Goal: Task Accomplishment & Management: Manage account settings

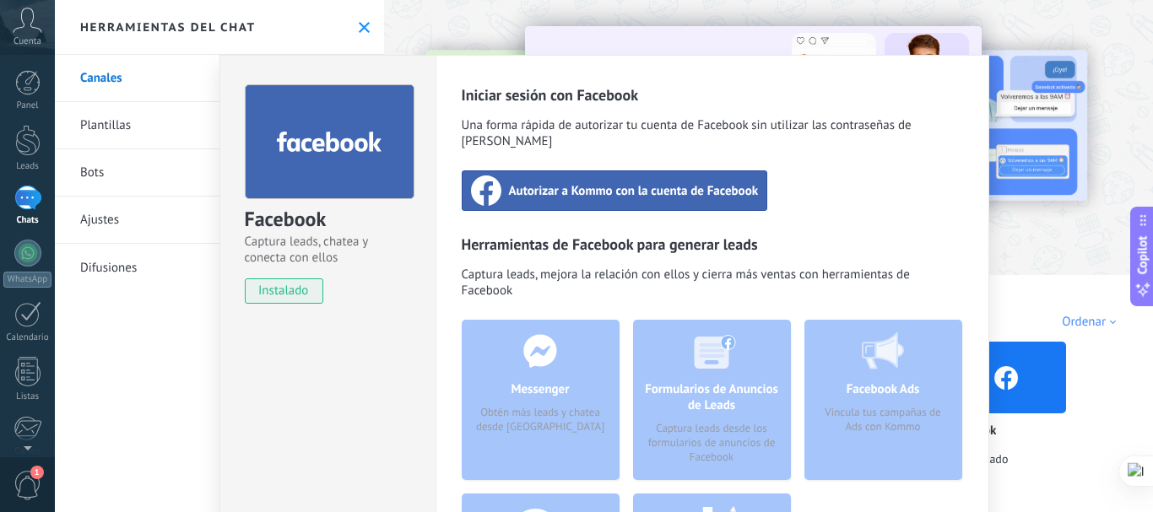
click at [626, 16] on div "Facebook Captura leads, chatea y conecta con ellos instalado Desinstalar Inicia…" at bounding box center [604, 256] width 1098 height 512
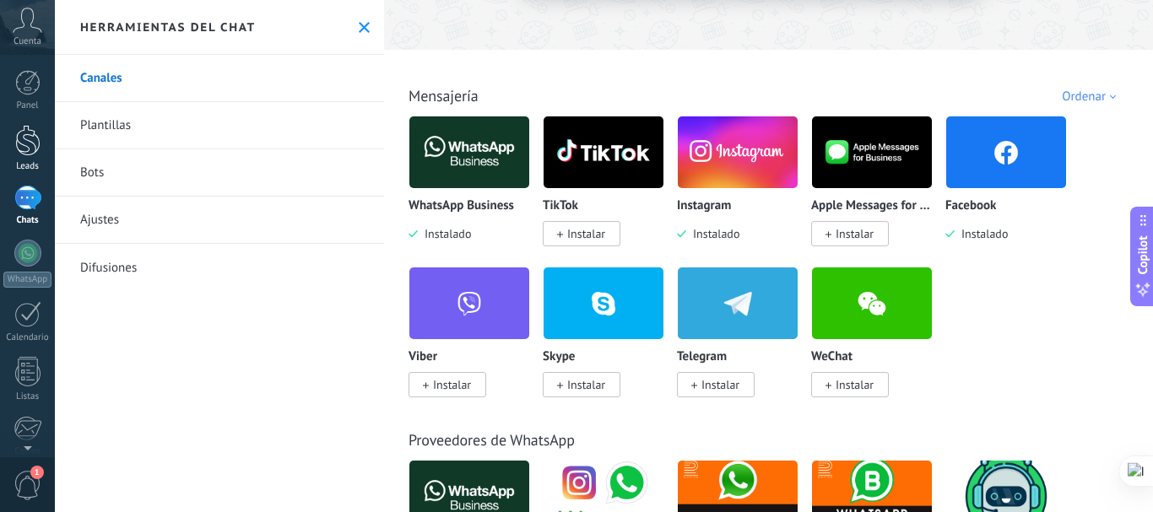
click at [21, 144] on div at bounding box center [27, 140] width 25 height 31
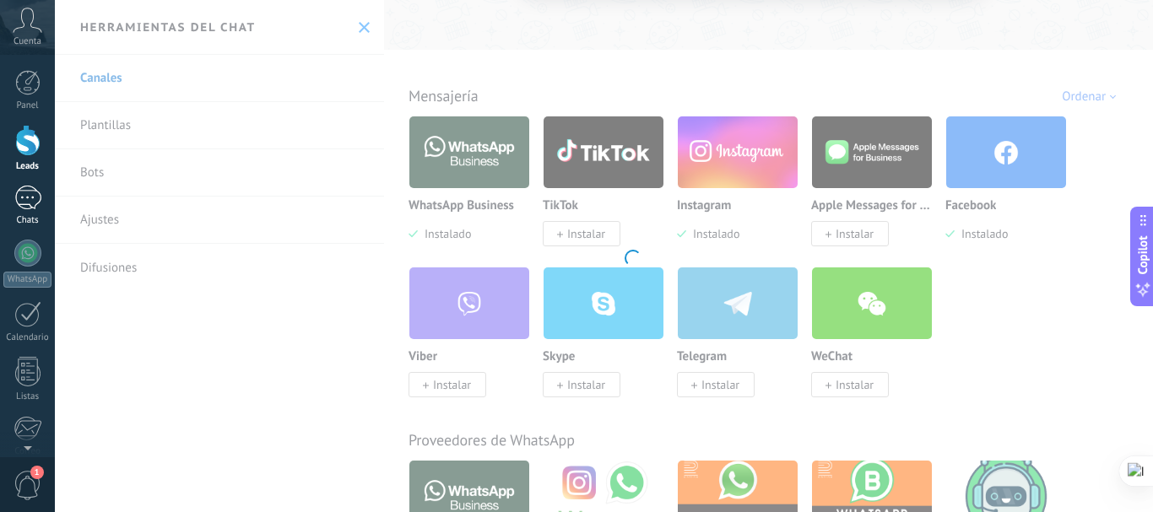
click at [30, 208] on div at bounding box center [27, 198] width 27 height 24
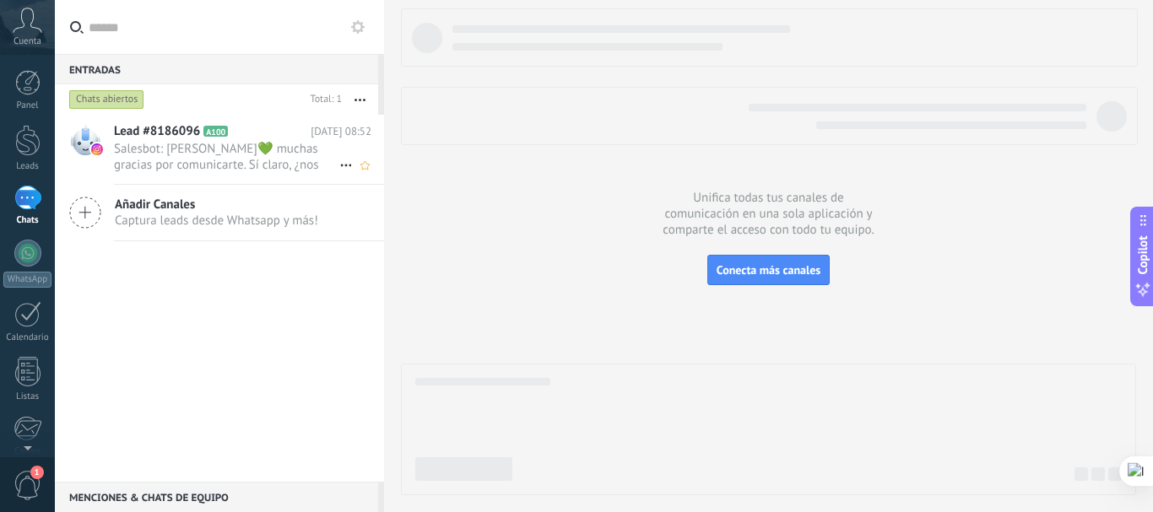
click at [282, 143] on span "Salesbot: [PERSON_NAME]💚 muchas gracias por comunicarte. Sí claro, ¿nos permite…" at bounding box center [226, 157] width 225 height 32
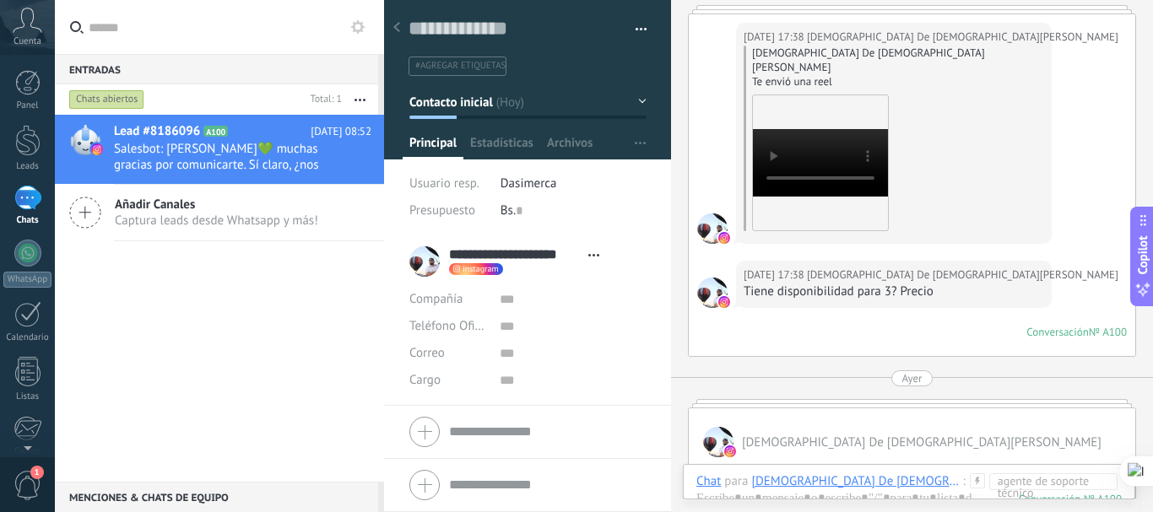
scroll to position [225, 0]
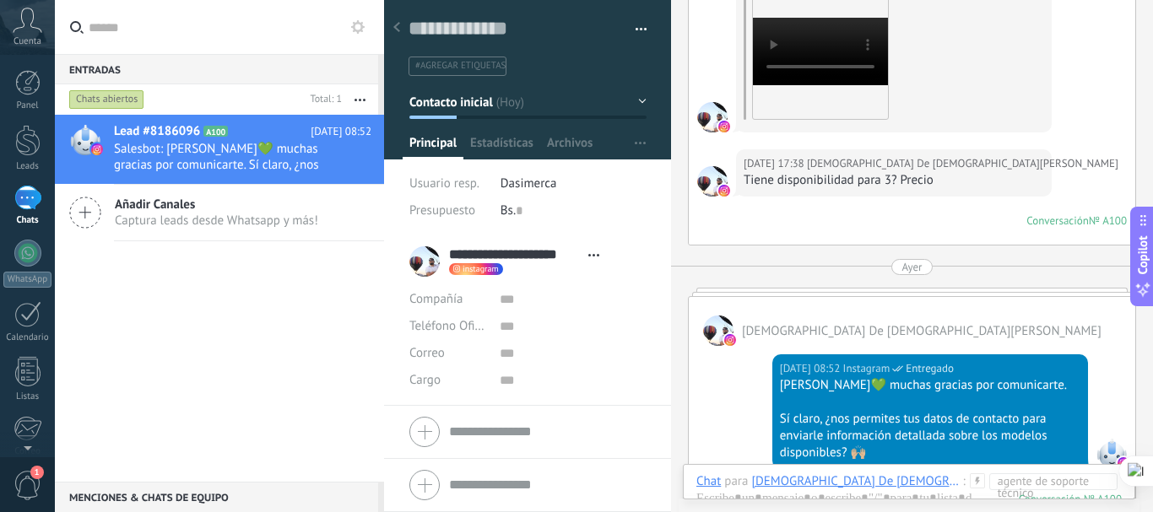
click at [478, 66] on span "#agregar etiquetas" at bounding box center [460, 66] width 90 height 12
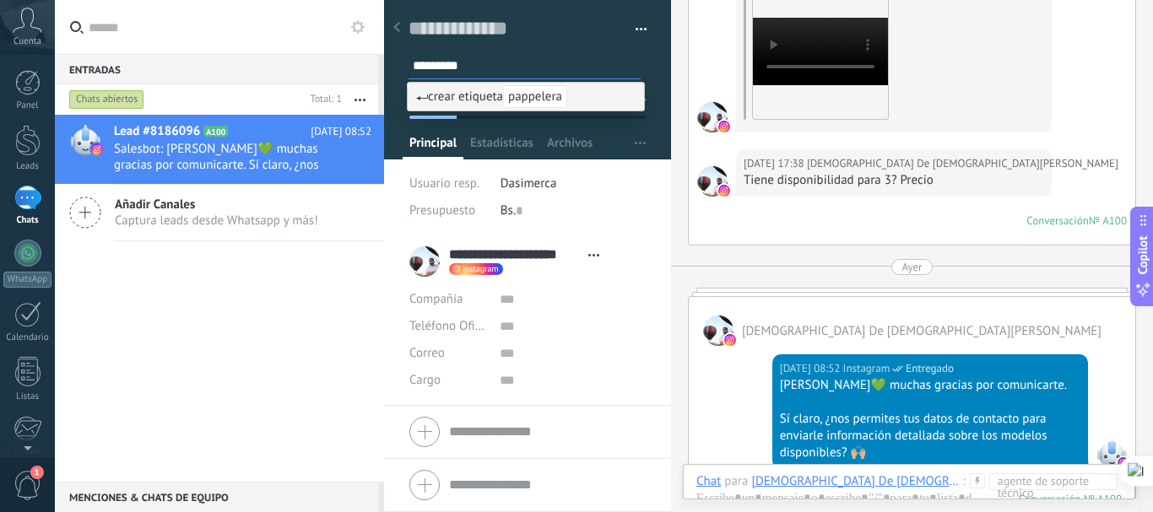
click at [441, 67] on input "*********" at bounding box center [526, 66] width 227 height 18
type input "********"
click at [480, 96] on span "crear etiqueta papelera" at bounding box center [488, 97] width 144 height 16
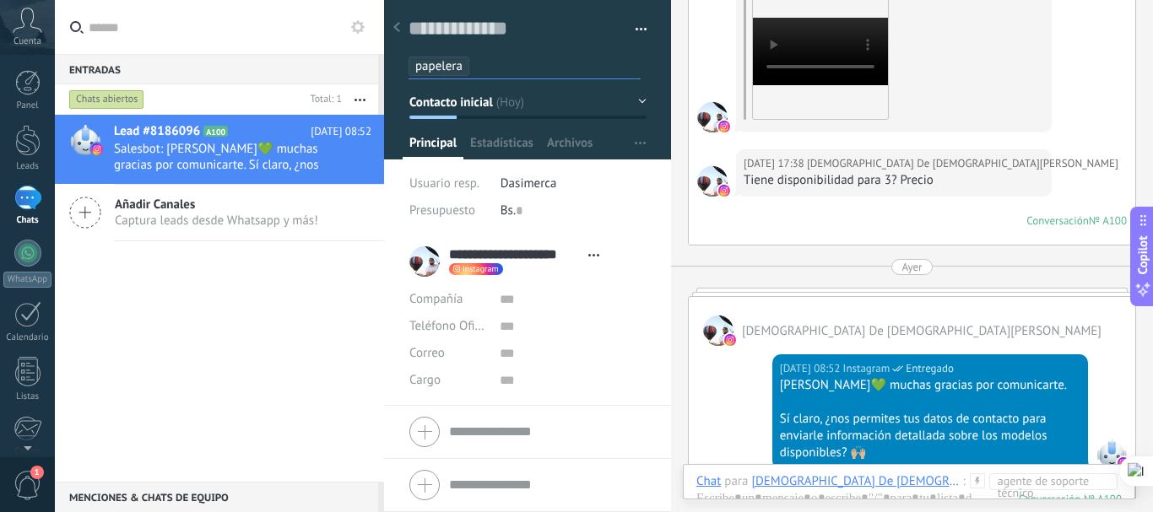
scroll to position [0, 0]
click at [633, 24] on button "button" at bounding box center [635, 29] width 24 height 25
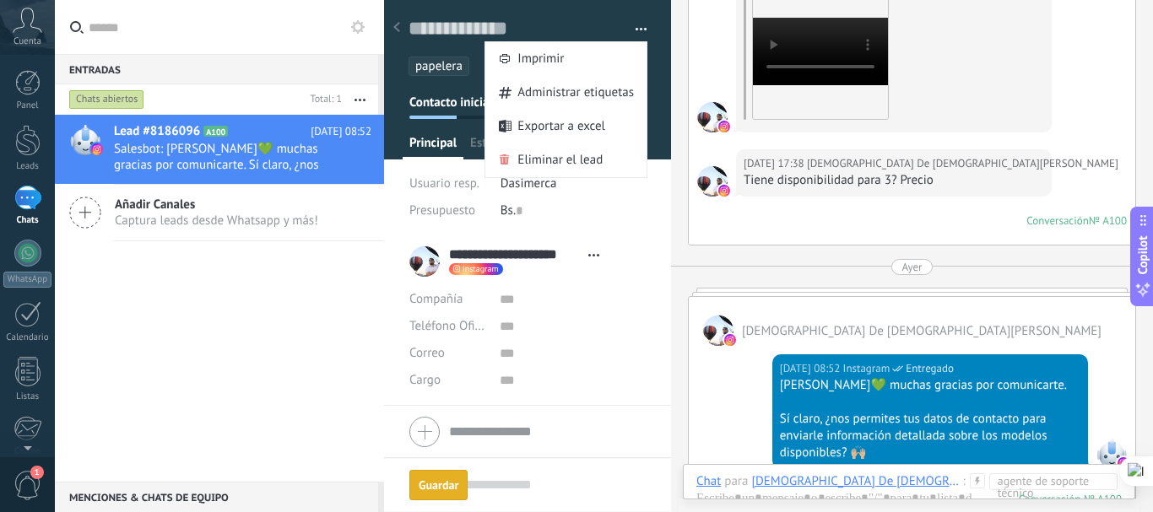
click at [295, 270] on div "Lead #8186096 A100 [DATE] 08:52 Salesbot: [PERSON_NAME]💚 muchas gracias por com…" at bounding box center [219, 298] width 329 height 367
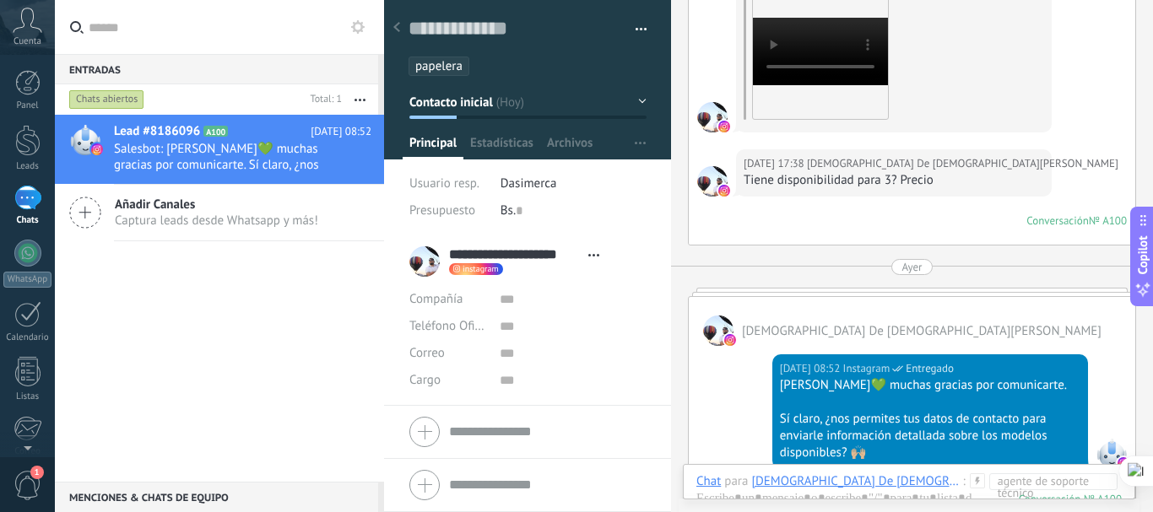
click at [636, 98] on button "Contacto inicial" at bounding box center [527, 102] width 237 height 30
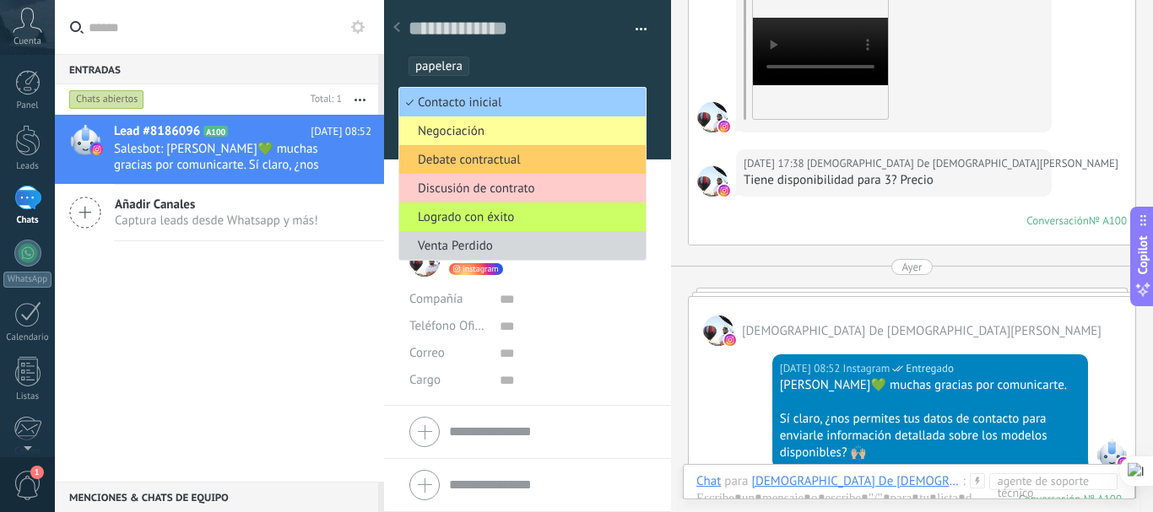
click at [176, 355] on div "Lead #8186096 A100 [DATE] 08:52 Salesbot: [PERSON_NAME]💚 muchas gracias por com…" at bounding box center [219, 298] width 329 height 367
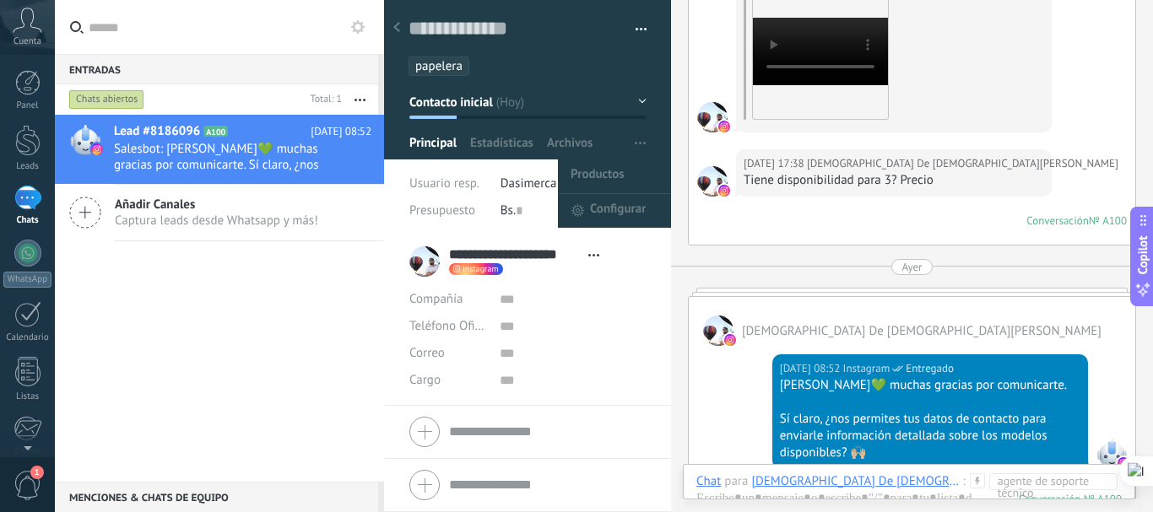
click at [637, 138] on span "button" at bounding box center [640, 143] width 11 height 32
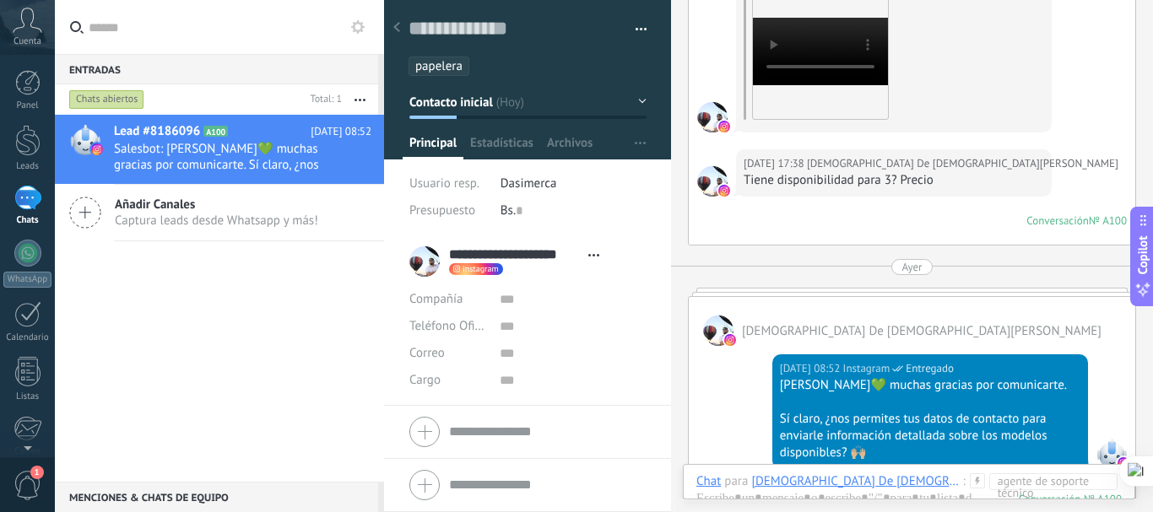
click at [297, 359] on div "Lead #8186096 A100 [DATE] 08:52 Salesbot: [PERSON_NAME]💚 muchas gracias por com…" at bounding box center [219, 298] width 329 height 367
drag, startPoint x: 902, startPoint y: 272, endPoint x: 896, endPoint y: 231, distance: 40.9
click at [896, 234] on div "[DATE] [DATE] Creación: 2 eventos Expandir [DATE] 17:38 [DEMOGRAPHIC_DATA] De […" at bounding box center [912, 248] width 448 height 823
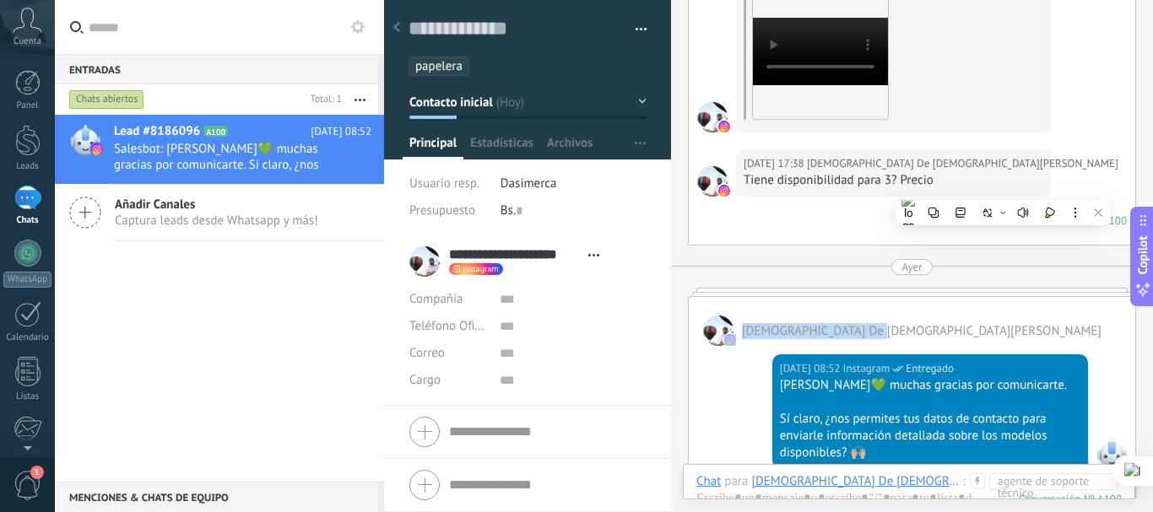
click at [921, 297] on div "[DEMOGRAPHIC_DATA] De [DEMOGRAPHIC_DATA][PERSON_NAME]" at bounding box center [912, 321] width 447 height 49
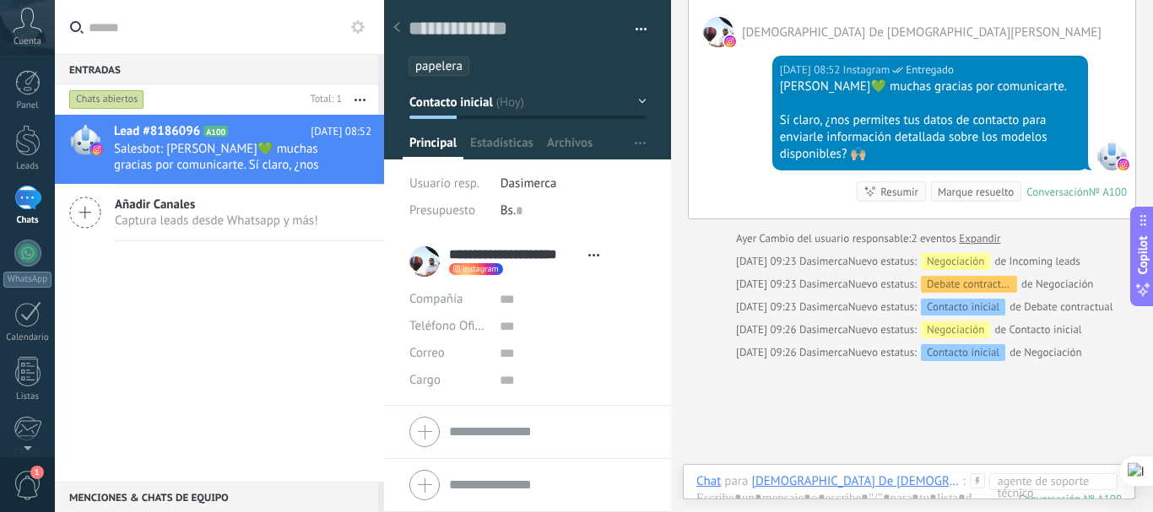
scroll to position [563, 0]
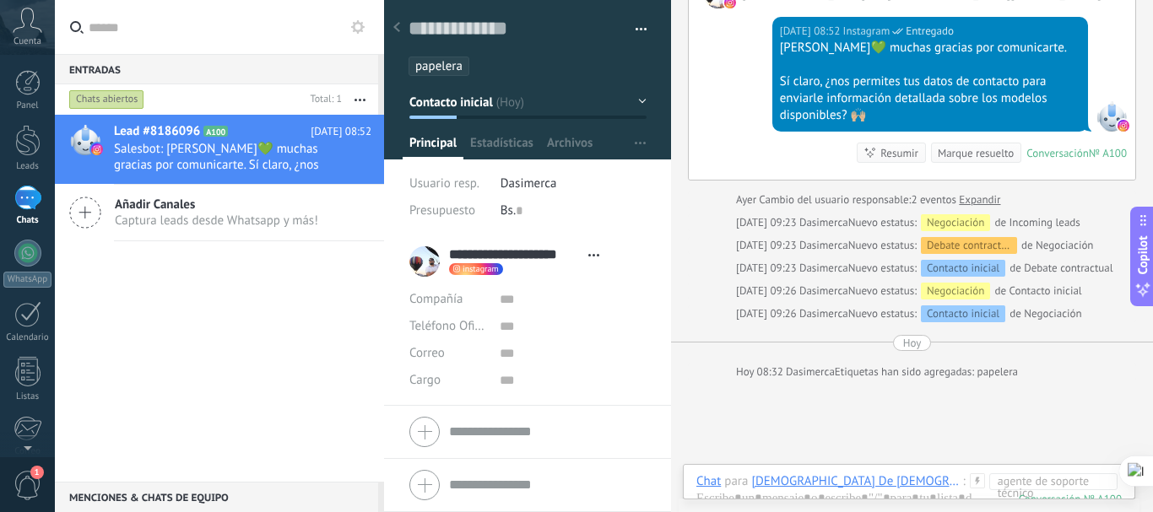
click at [849, 483] on div "[DEMOGRAPHIC_DATA] De [DEMOGRAPHIC_DATA][PERSON_NAME]" at bounding box center [856, 481] width 211 height 15
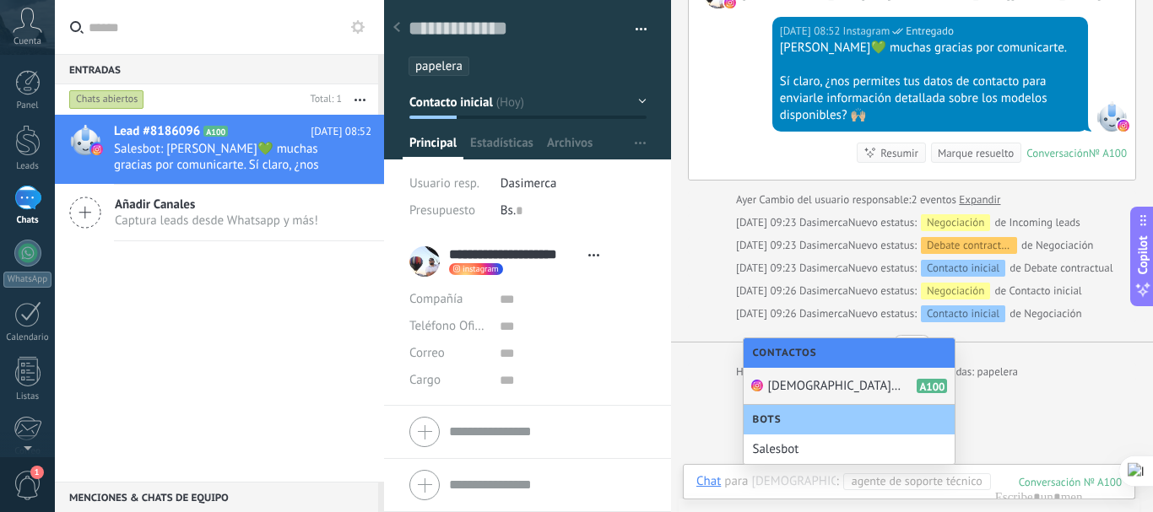
click at [848, 383] on span "[DEMOGRAPHIC_DATA] De [DEMOGRAPHIC_DATA][PERSON_NAME]" at bounding box center [834, 386] width 135 height 16
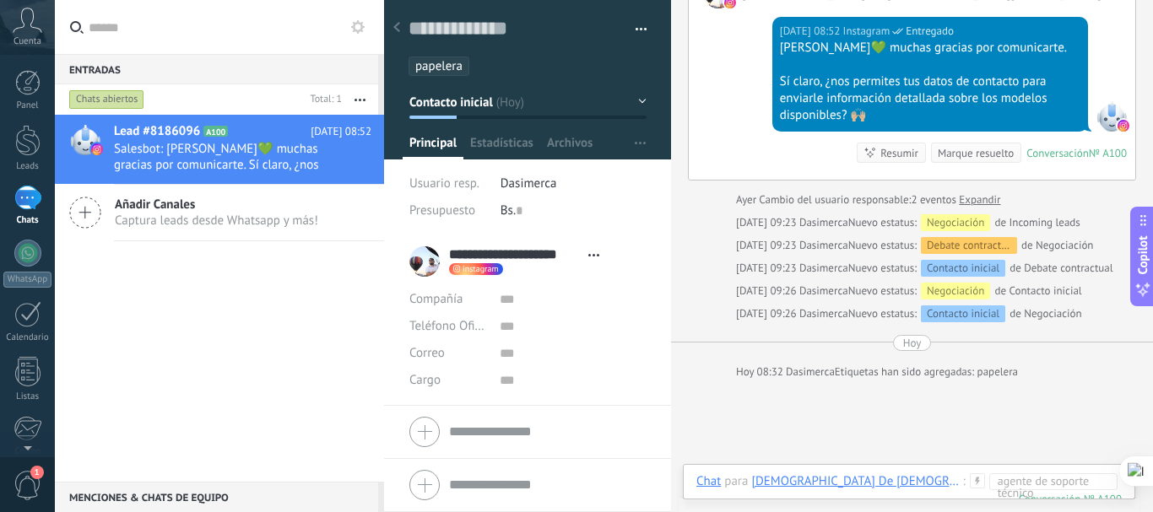
click at [849, 380] on div "Buscar Carga más [DATE] [DATE] Creación: 2 eventos Expandir [DATE] 17:38 [DEMOG…" at bounding box center [912, 56] width 482 height 1238
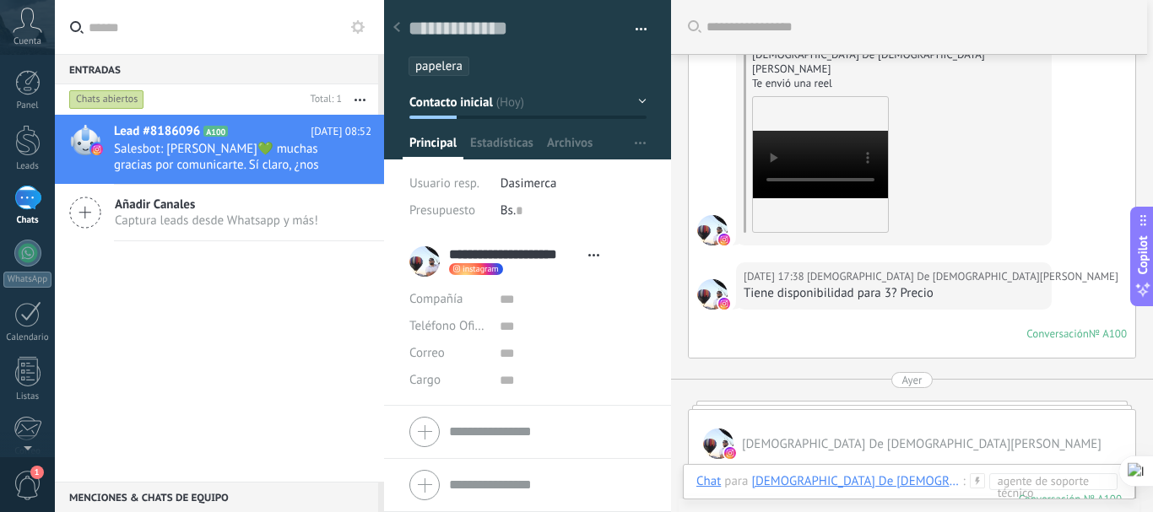
scroll to position [0, 0]
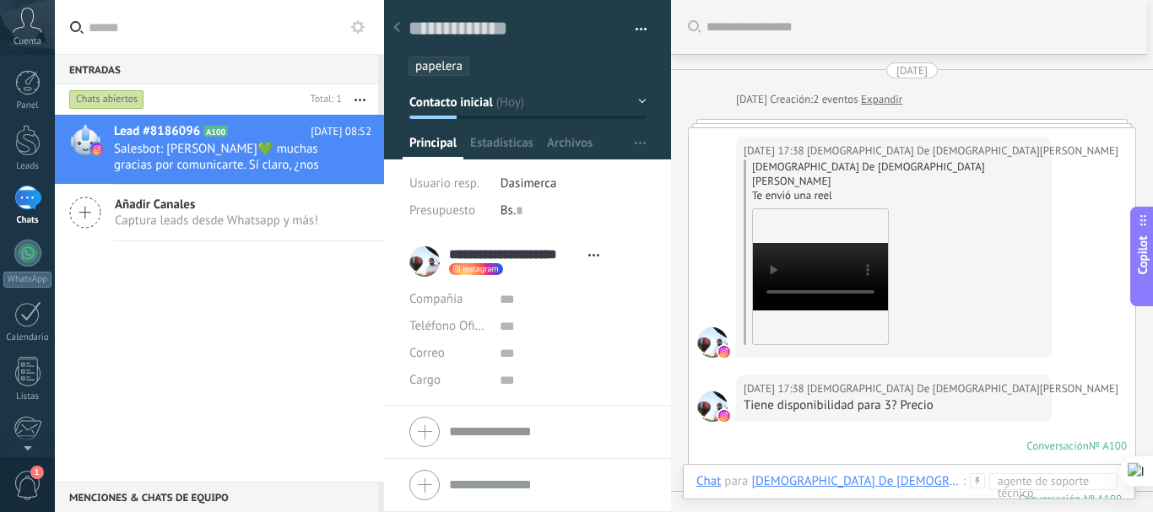
drag, startPoint x: 1013, startPoint y: 184, endPoint x: 984, endPoint y: 251, distance: 72.6
click at [984, 251] on div "[DATE] 17:38 [DEMOGRAPHIC_DATA] De [DEMOGRAPHIC_DATA][PERSON_NAME] [PERSON_NAME…" at bounding box center [912, 251] width 447 height 246
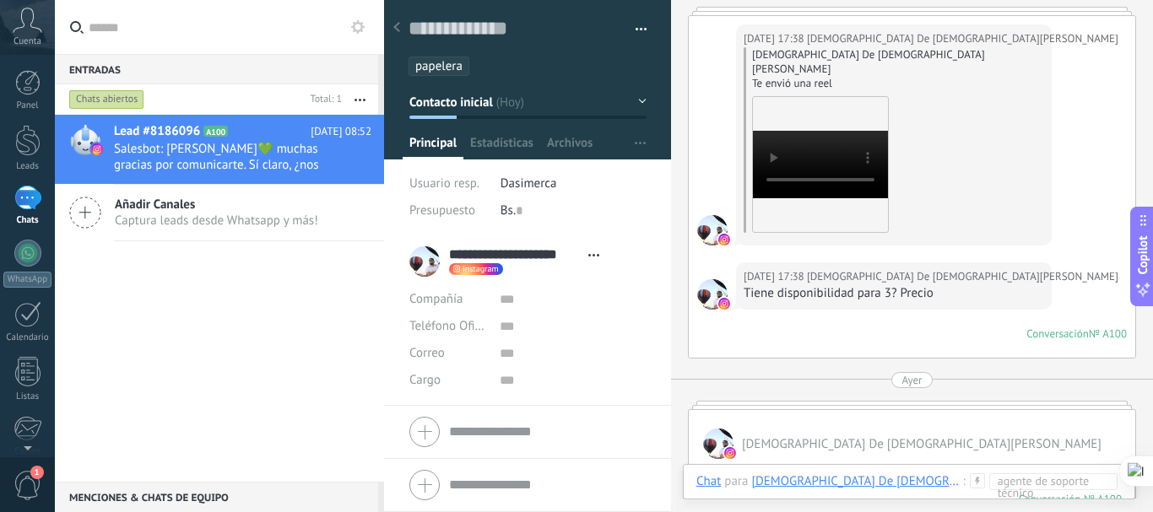
click at [394, 30] on icon at bounding box center [396, 27] width 7 height 10
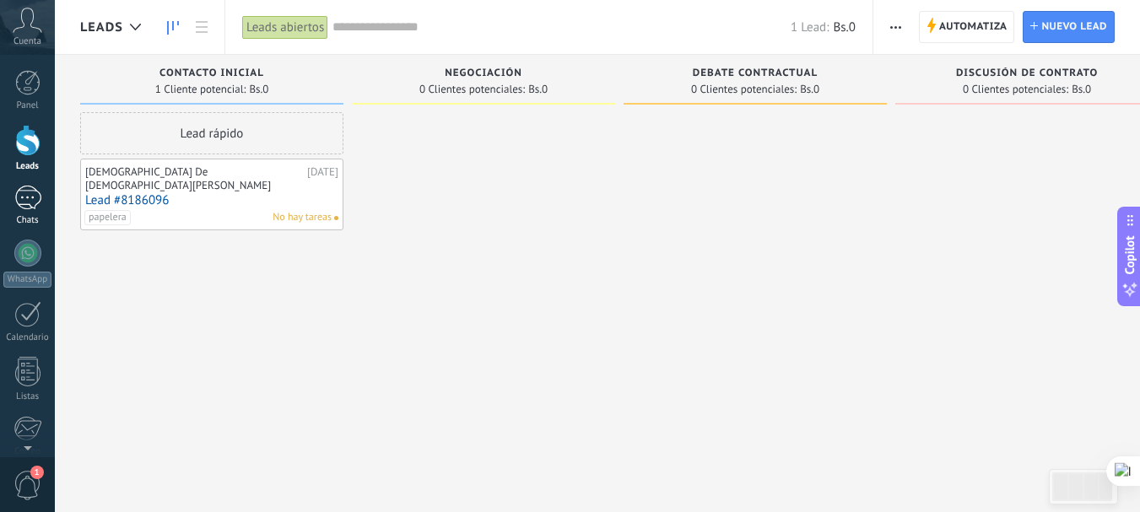
click at [33, 208] on div at bounding box center [27, 198] width 27 height 24
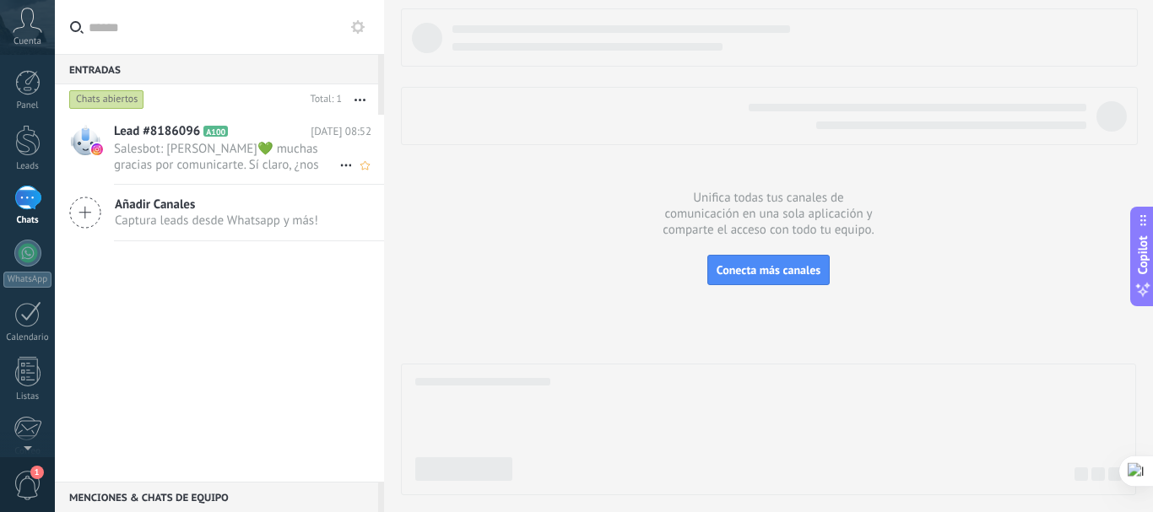
click at [257, 142] on span "Salesbot: [PERSON_NAME]💚 muchas gracias por comunicarte. Sí claro, ¿nos permite…" at bounding box center [226, 157] width 225 height 32
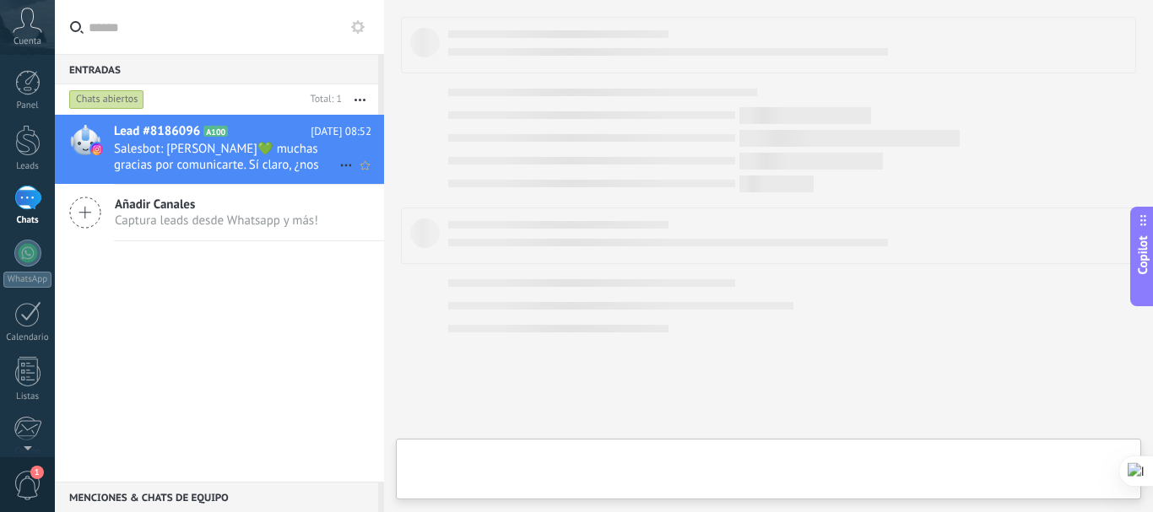
type textarea "**********"
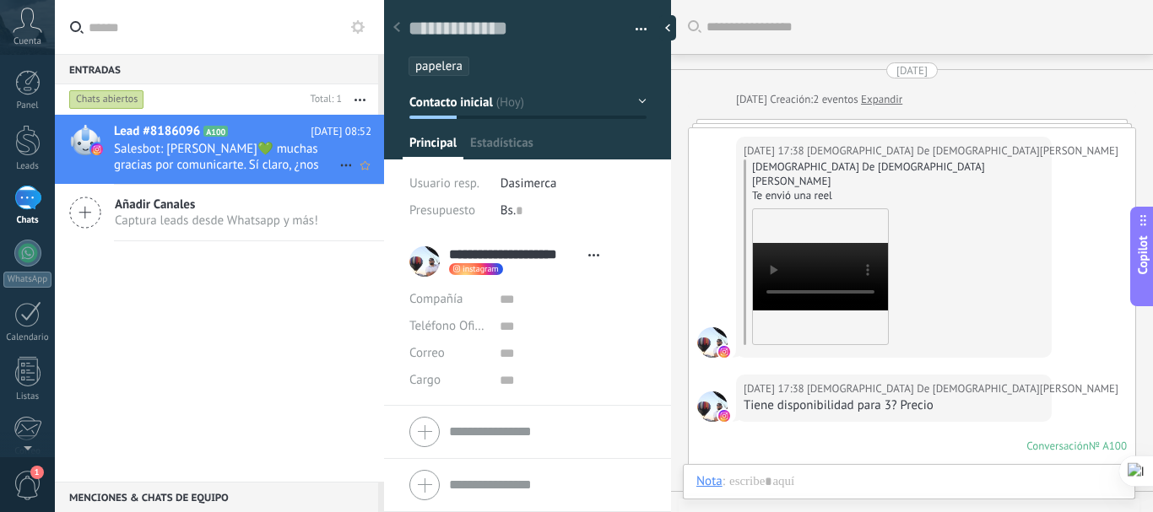
scroll to position [327, 0]
